Goal: Task Accomplishment & Management: Use online tool/utility

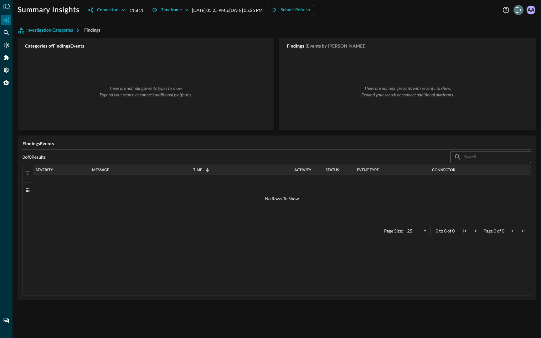
click at [514, 10] on icon "Logout" at bounding box center [518, 10] width 8 height 8
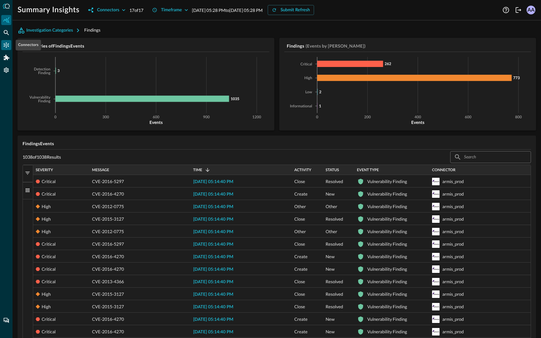
click at [5, 45] on icon "Connectors" at bounding box center [6, 45] width 6 height 6
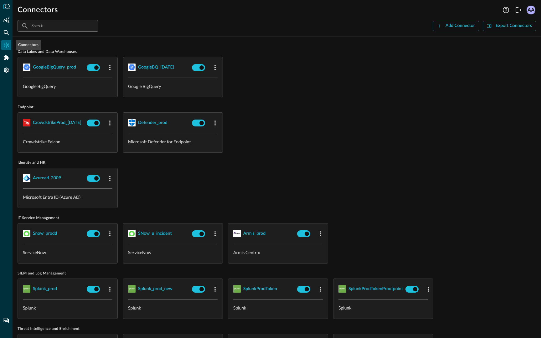
click at [4, 42] on icon "Connectors" at bounding box center [6, 45] width 6 height 6
click at [7, 33] on icon "Federated Search" at bounding box center [6, 32] width 6 height 6
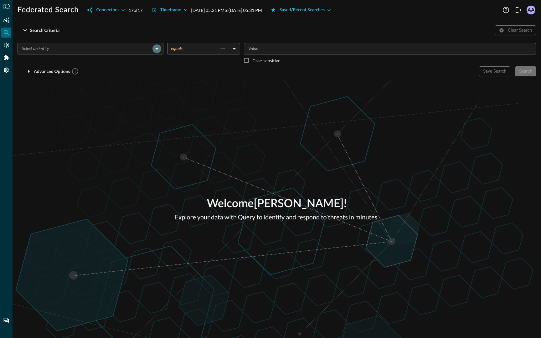
click at [157, 48] on icon "Open" at bounding box center [156, 49] width 3 height 2
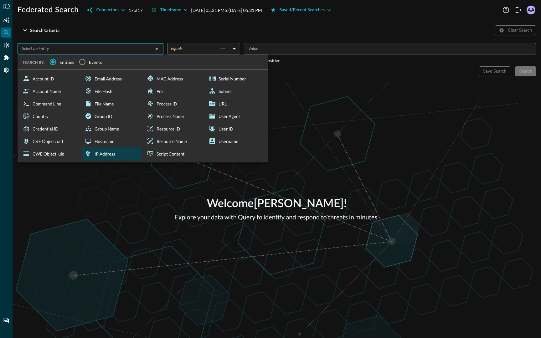
click at [108, 151] on div "IP Address" at bounding box center [111, 153] width 59 height 13
type input "IP Address"
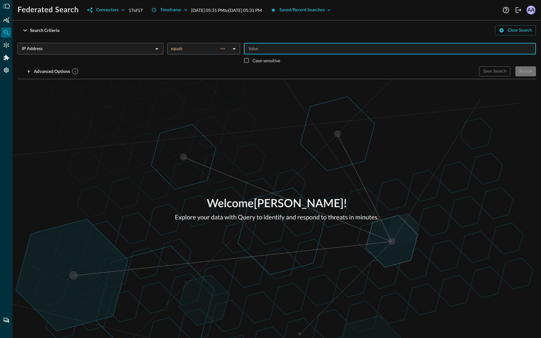
click at [256, 51] on input "Value" at bounding box center [389, 49] width 287 height 8
type input "8.8.8.8"
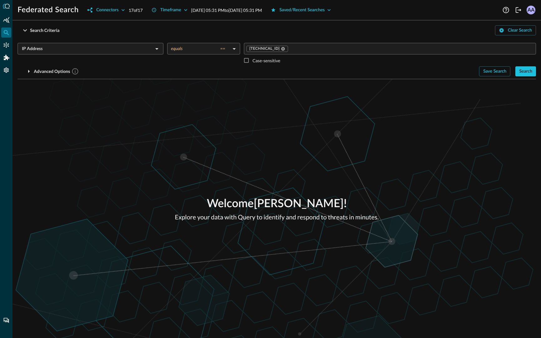
click at [364, 99] on div "Welcome Avnish Anand ! Explore your data with Query to identify and respond to …" at bounding box center [277, 208] width 528 height 259
click at [520, 74] on div "Search" at bounding box center [525, 72] width 13 height 8
